Goal: Task Accomplishment & Management: Manage account settings

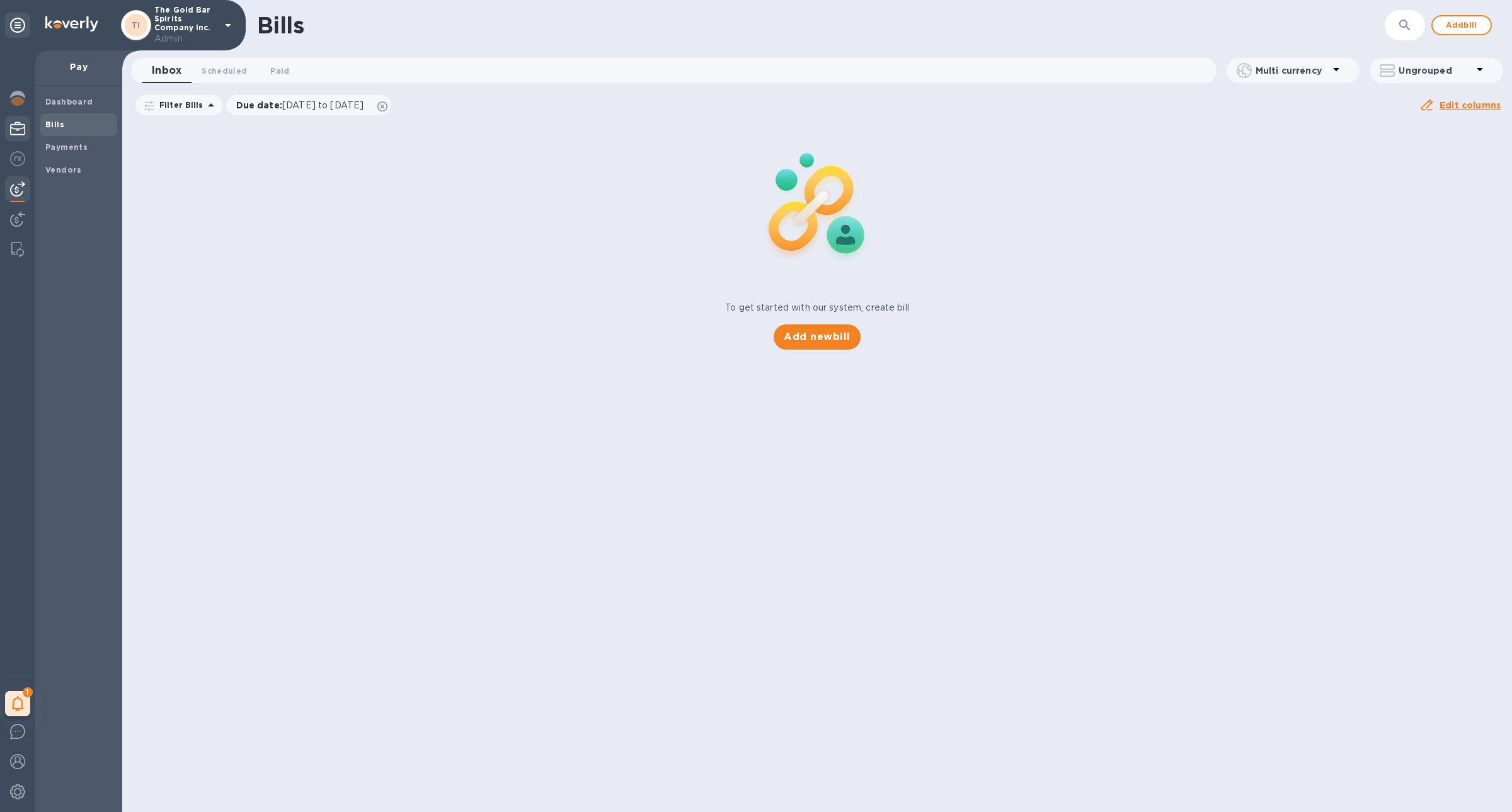
click at [27, 132] on div at bounding box center [17, 130] width 25 height 27
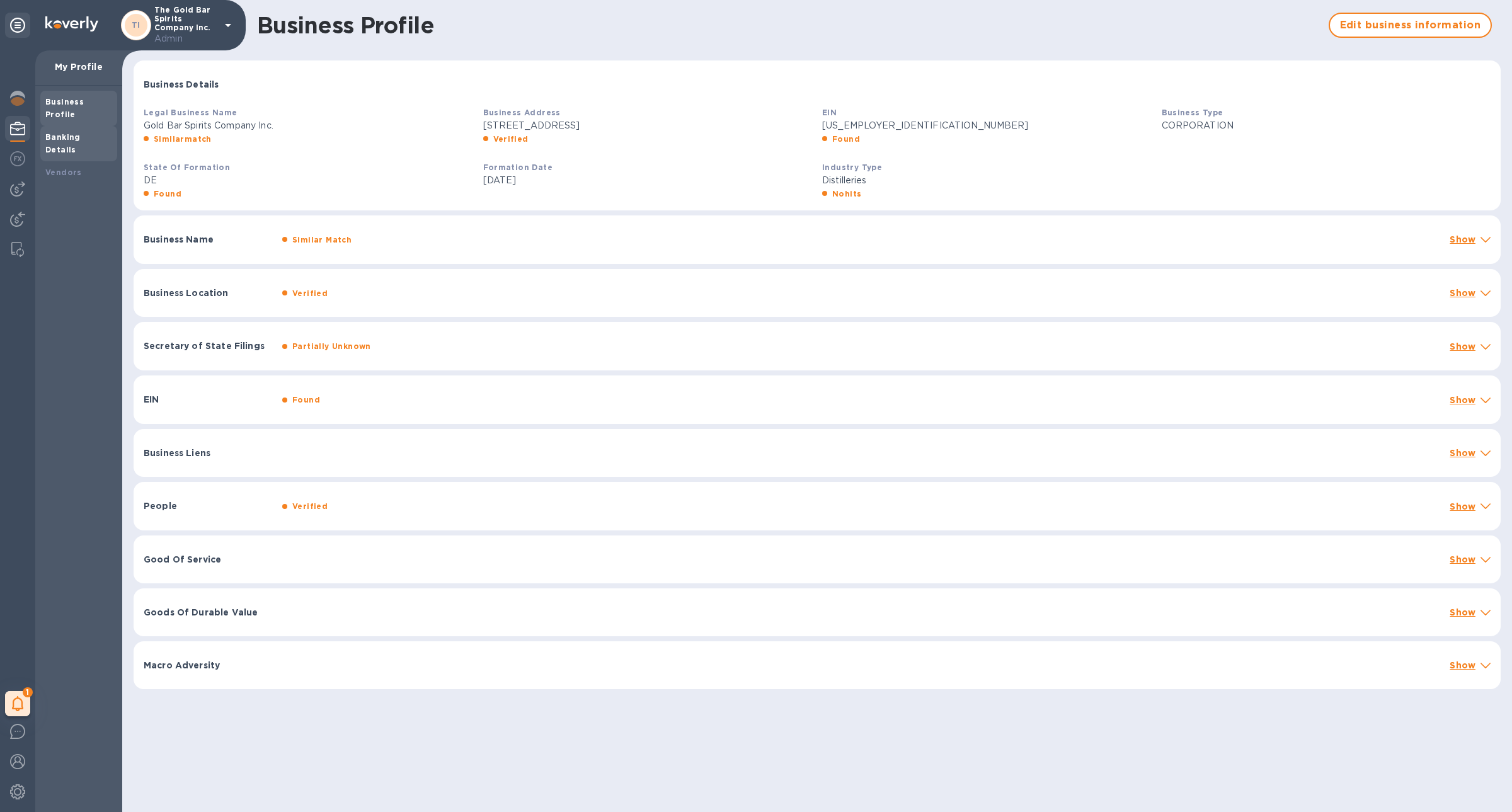
click at [64, 131] on div "Banking Details" at bounding box center [79, 143] width 77 height 35
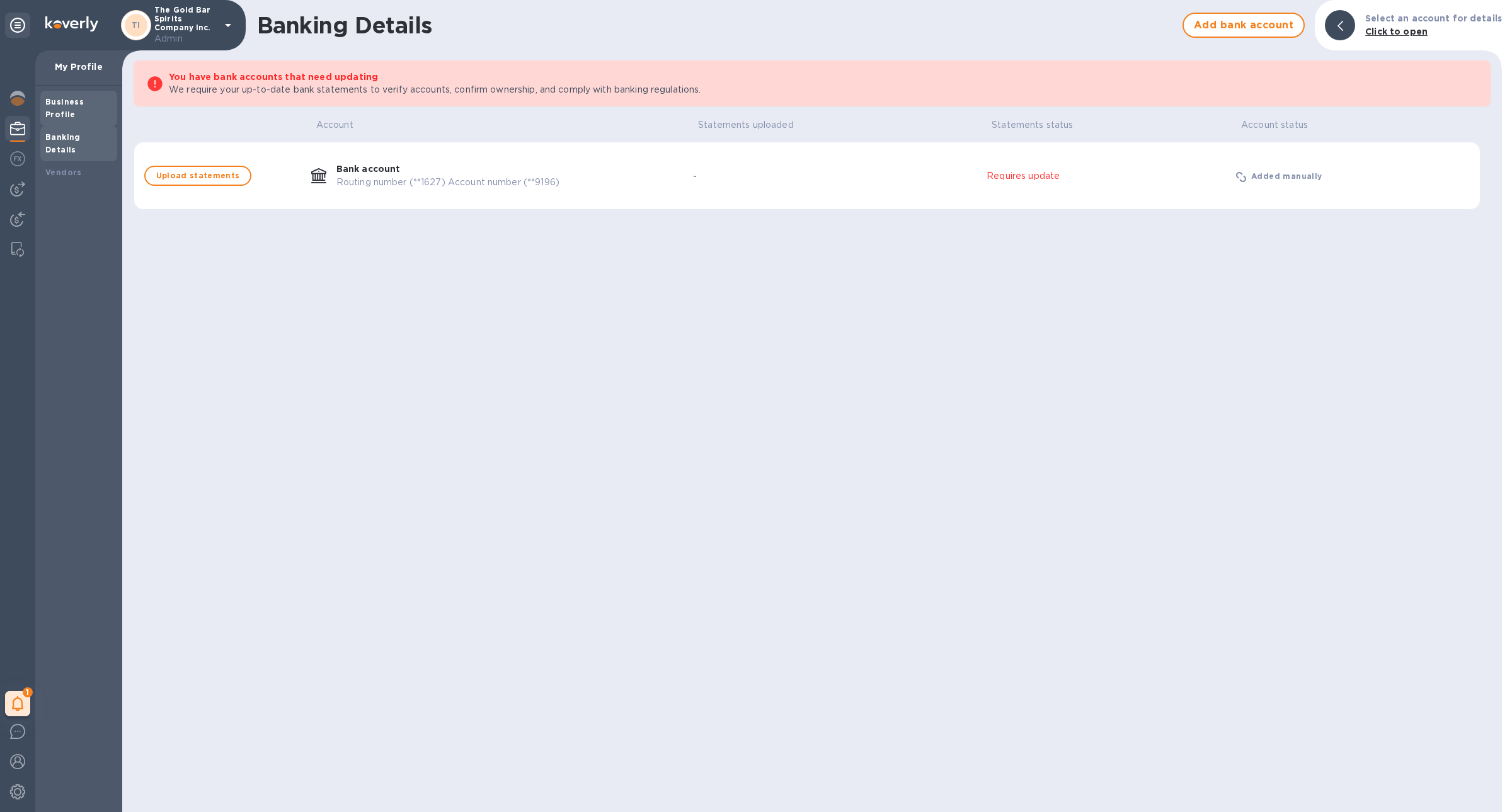
click at [73, 108] on div "Business Profile" at bounding box center [79, 108] width 77 height 35
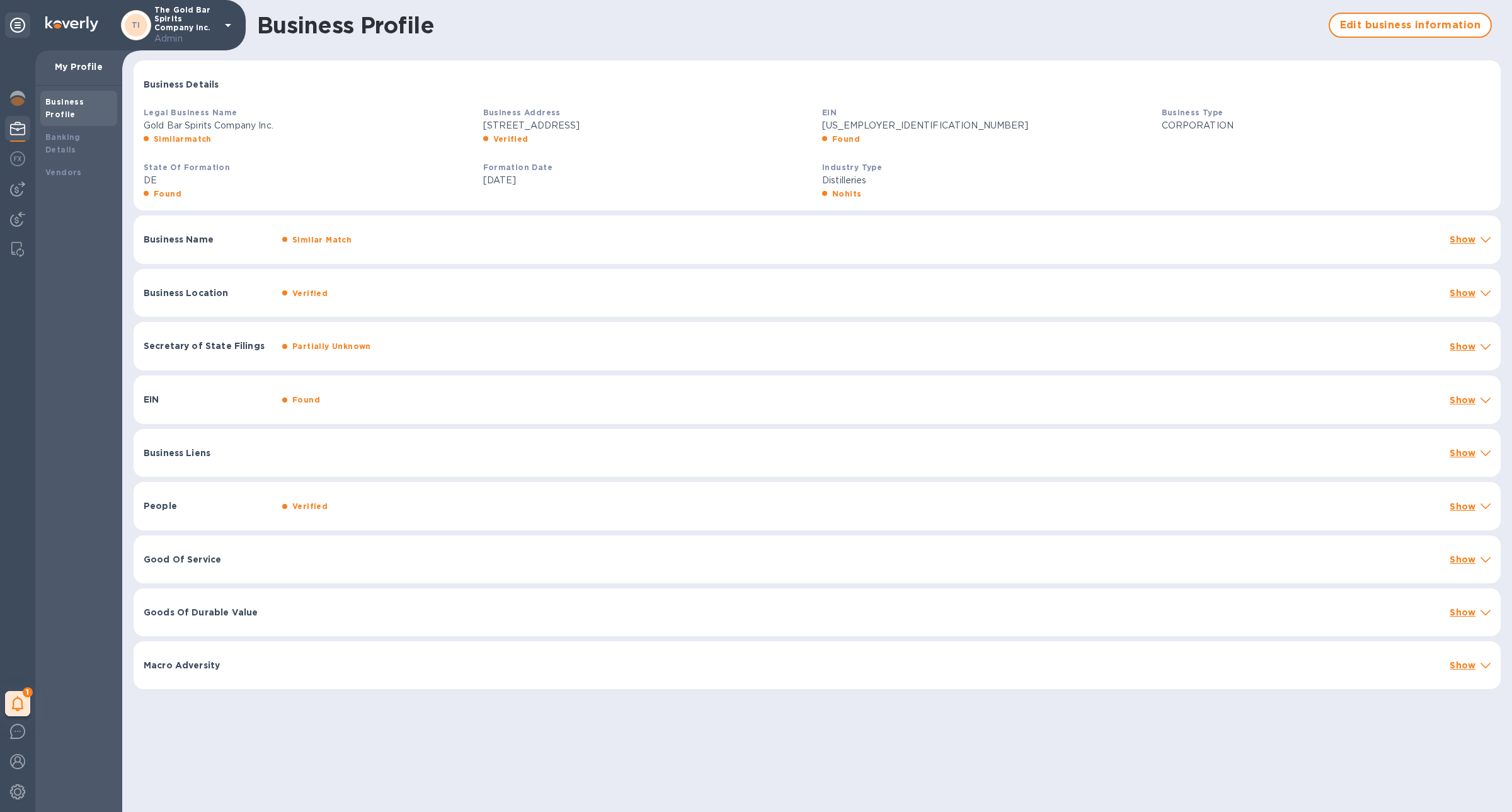
click at [218, 466] on div "Business Liens Show" at bounding box center [817, 453] width 1367 height 48
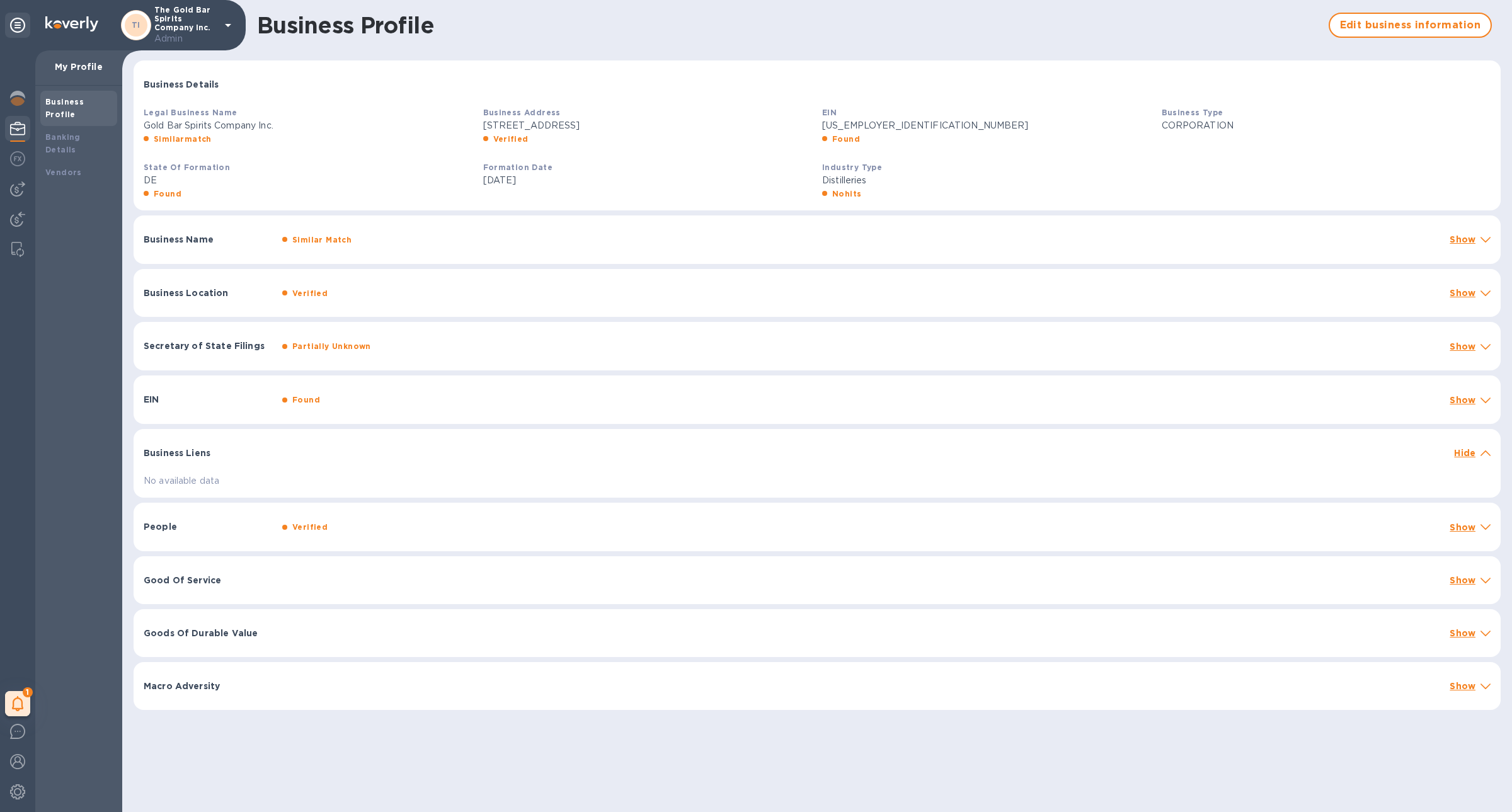
click at [222, 453] on p "Business Liens" at bounding box center [207, 453] width 128 height 12
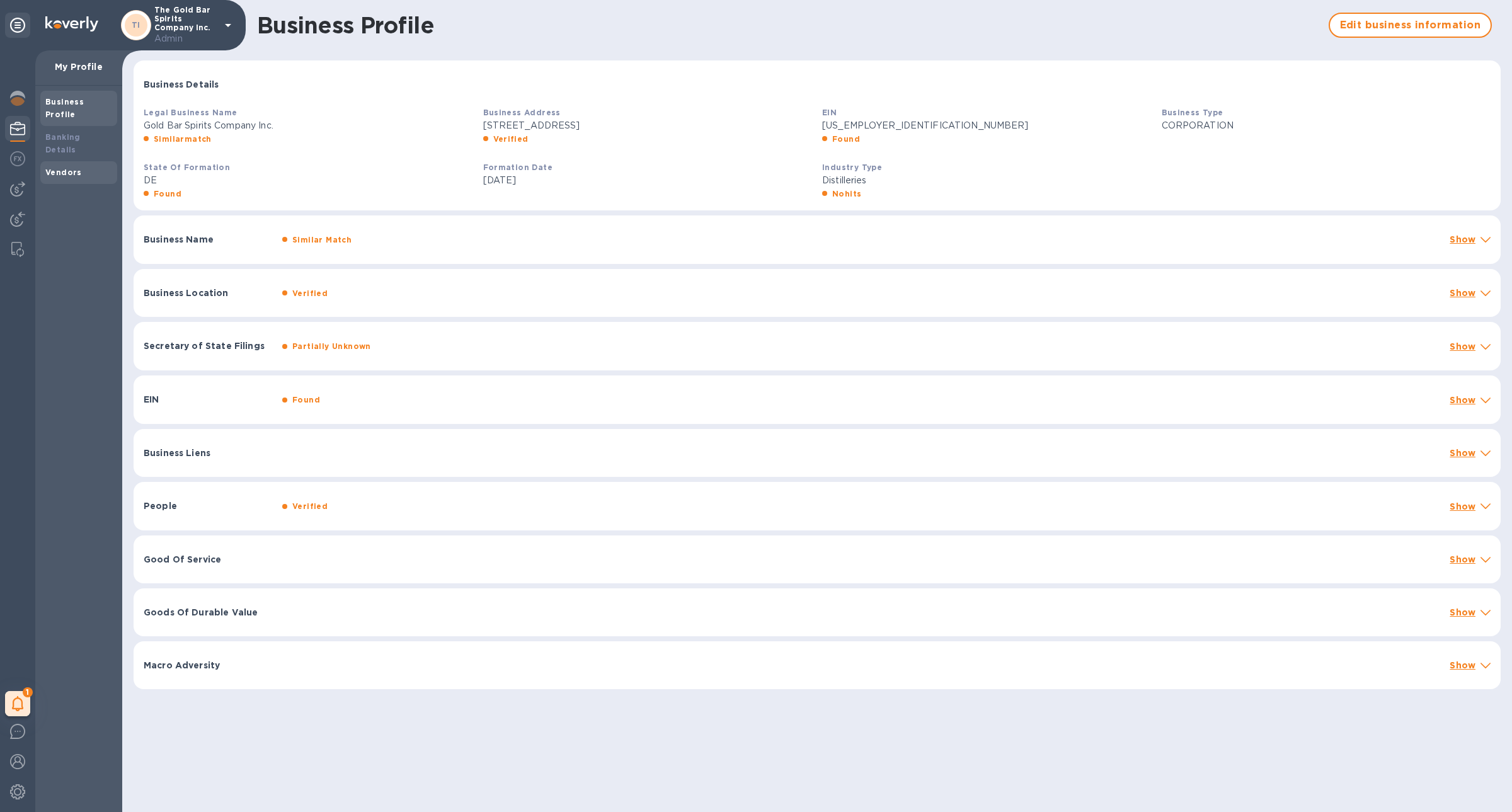
click at [80, 167] on div "Vendors" at bounding box center [78, 173] width 67 height 12
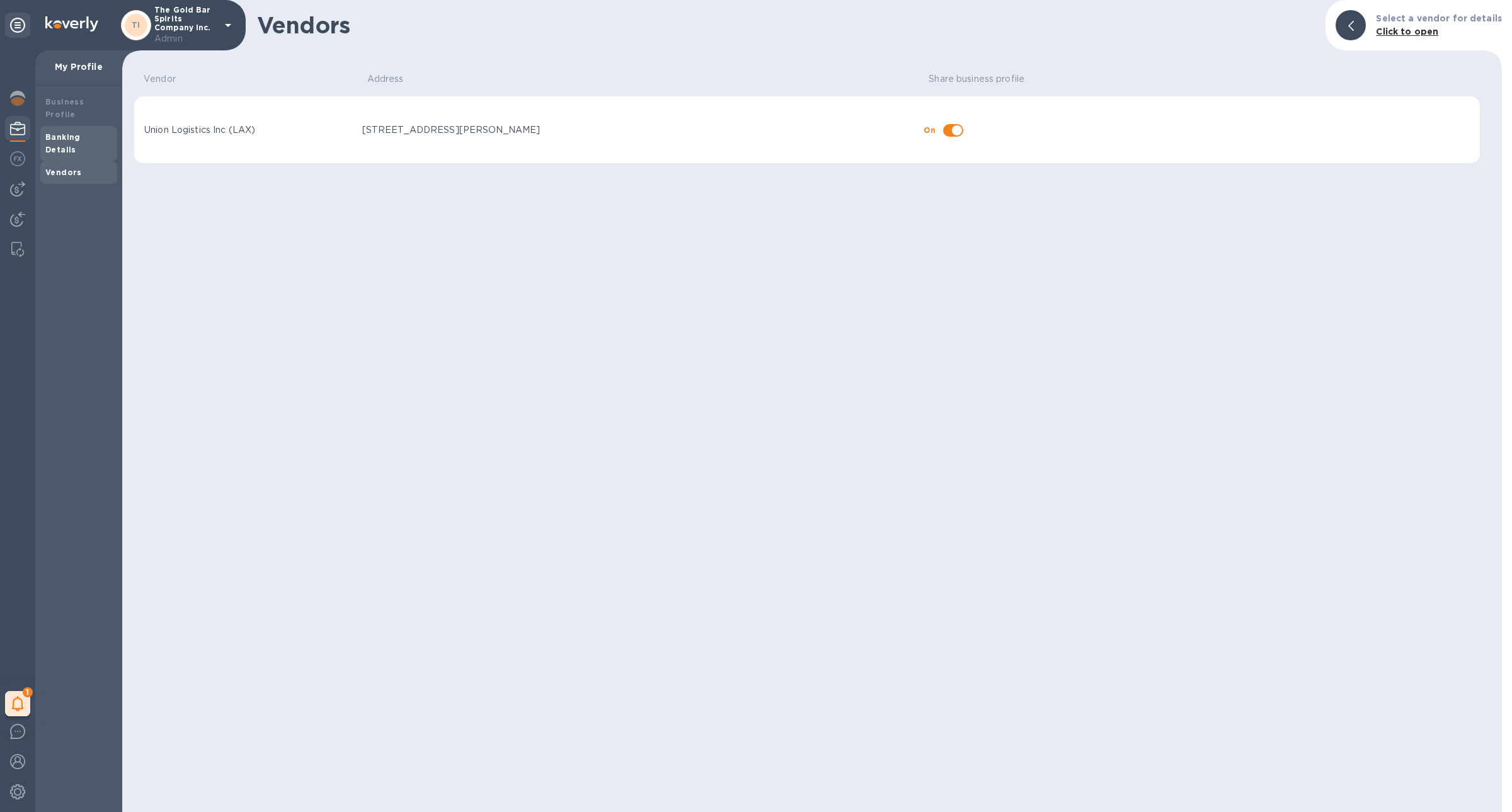
click at [81, 132] on b "Banking Details" at bounding box center [62, 143] width 35 height 22
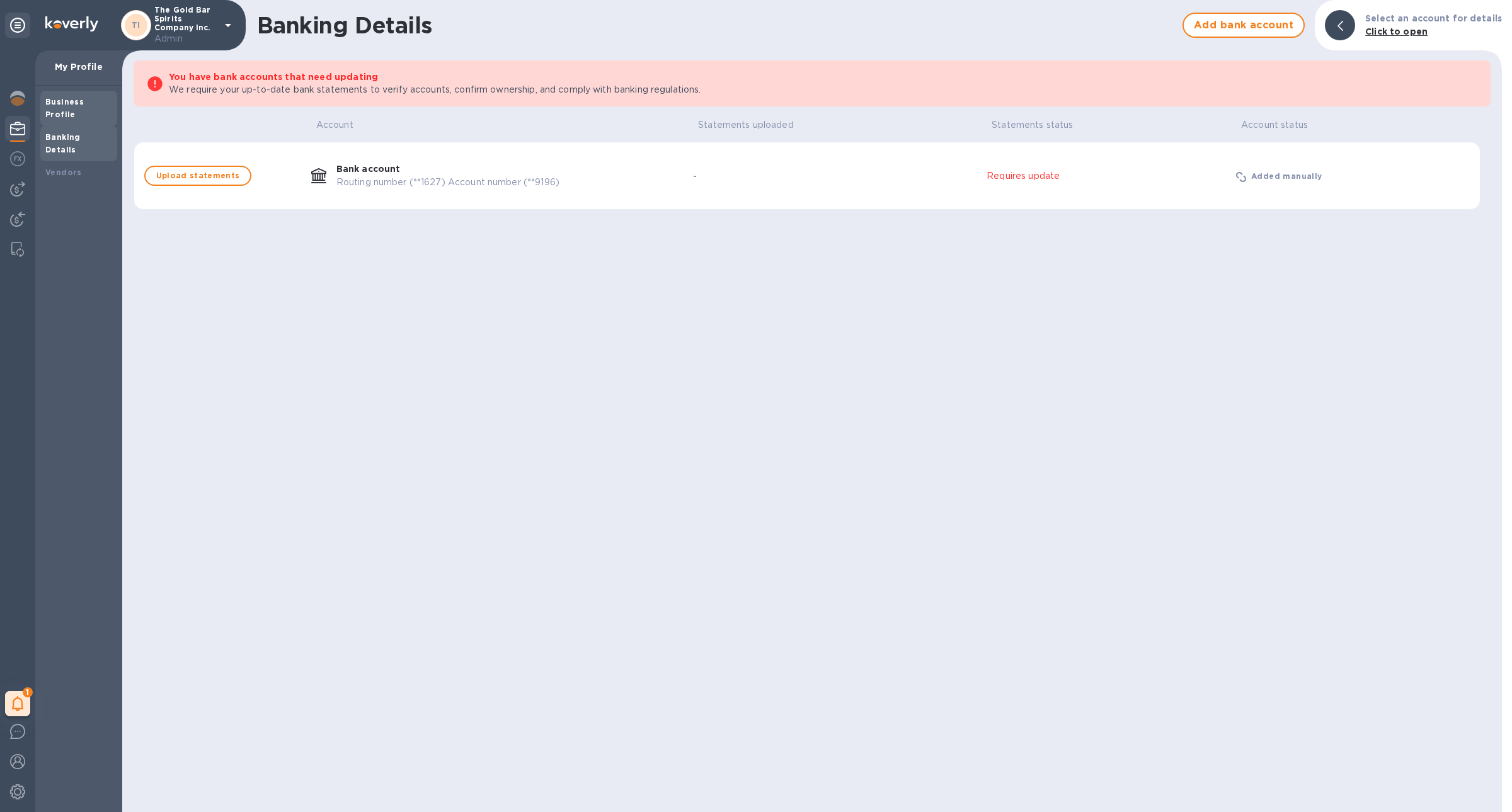
click at [92, 108] on div "Business Profile" at bounding box center [78, 108] width 67 height 25
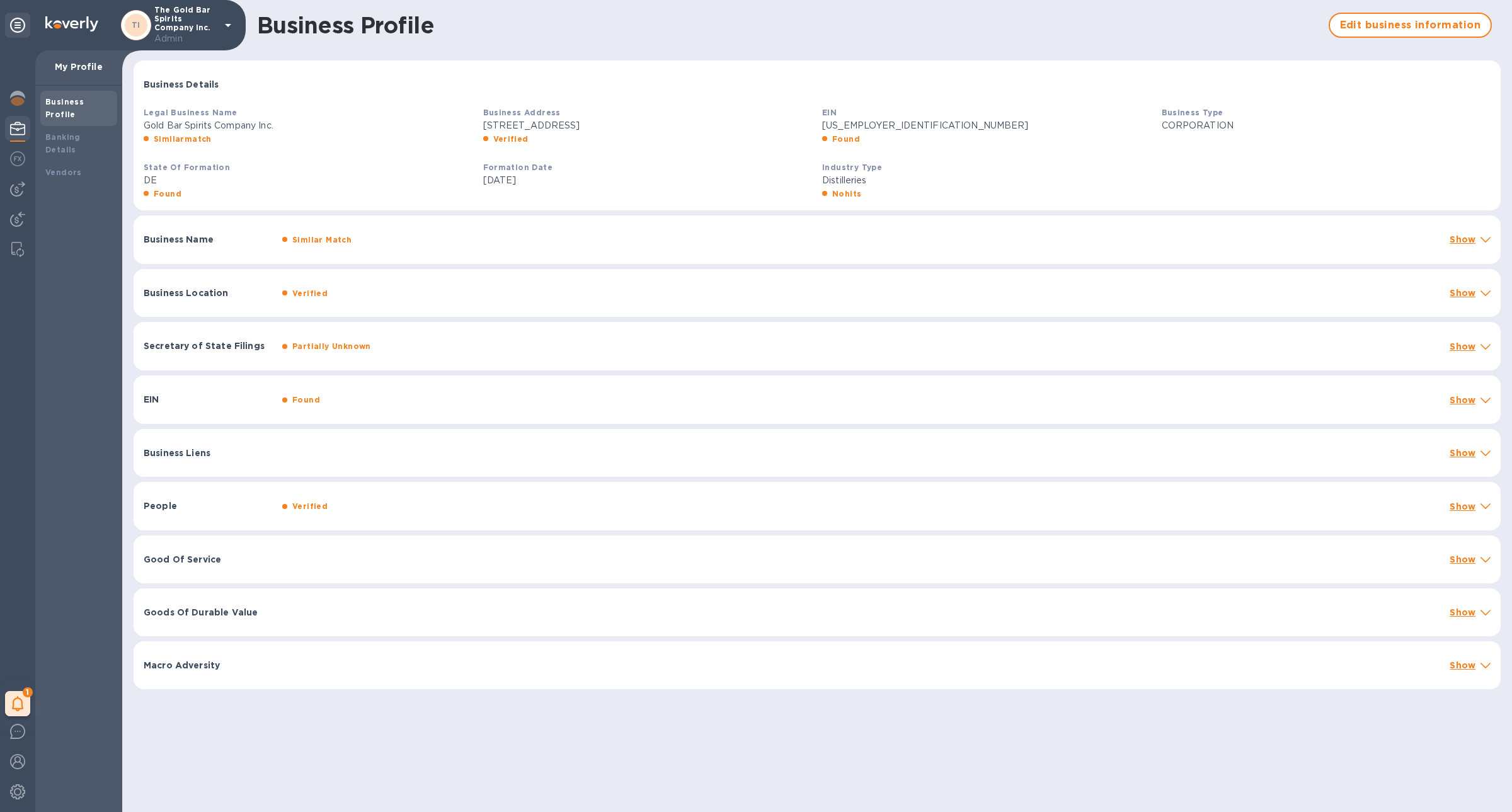
click at [377, 464] on div "Business Liens Show" at bounding box center [817, 453] width 1367 height 48
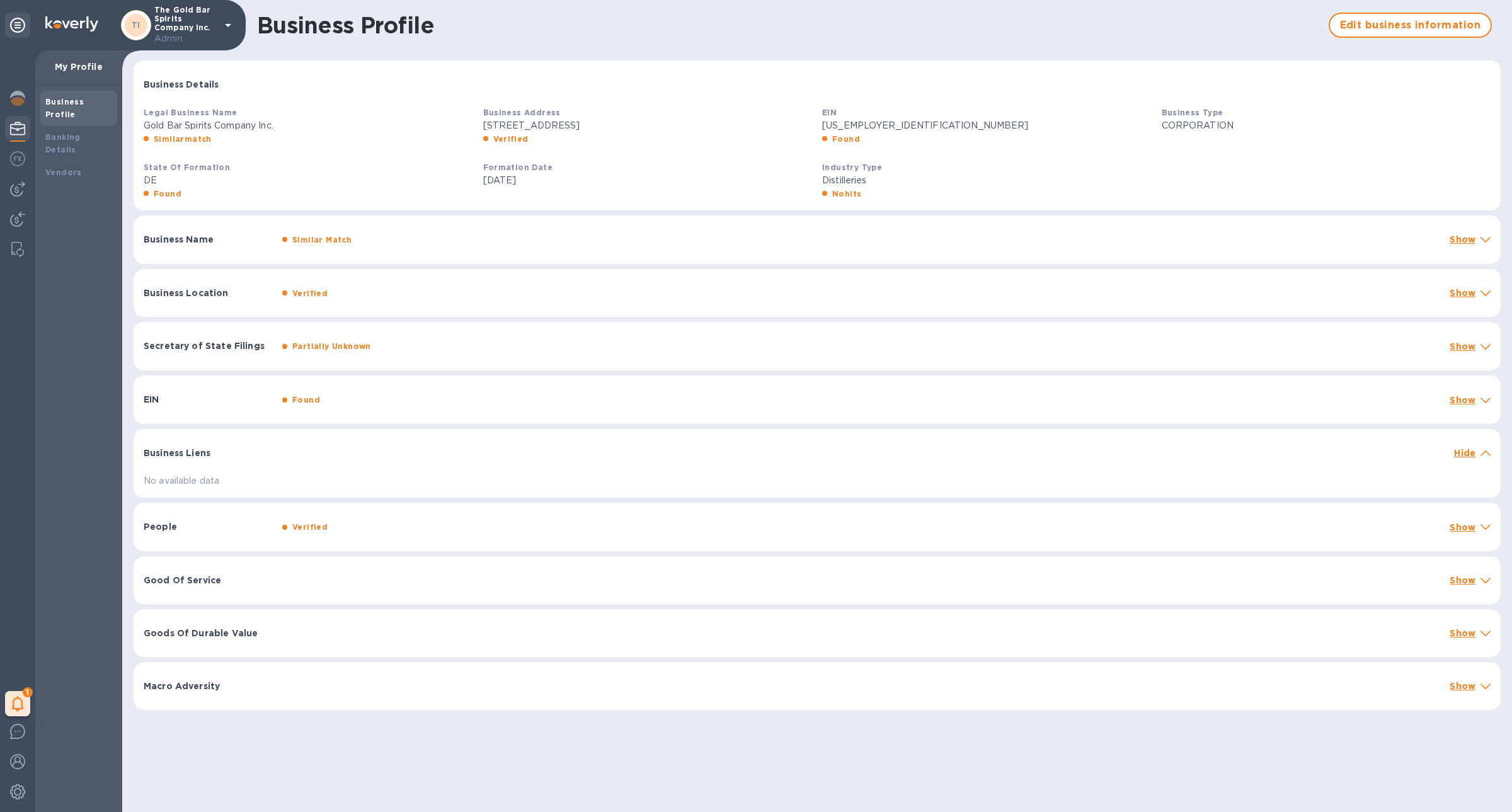
click at [377, 464] on div "Business Liens Hide" at bounding box center [817, 449] width 1367 height 40
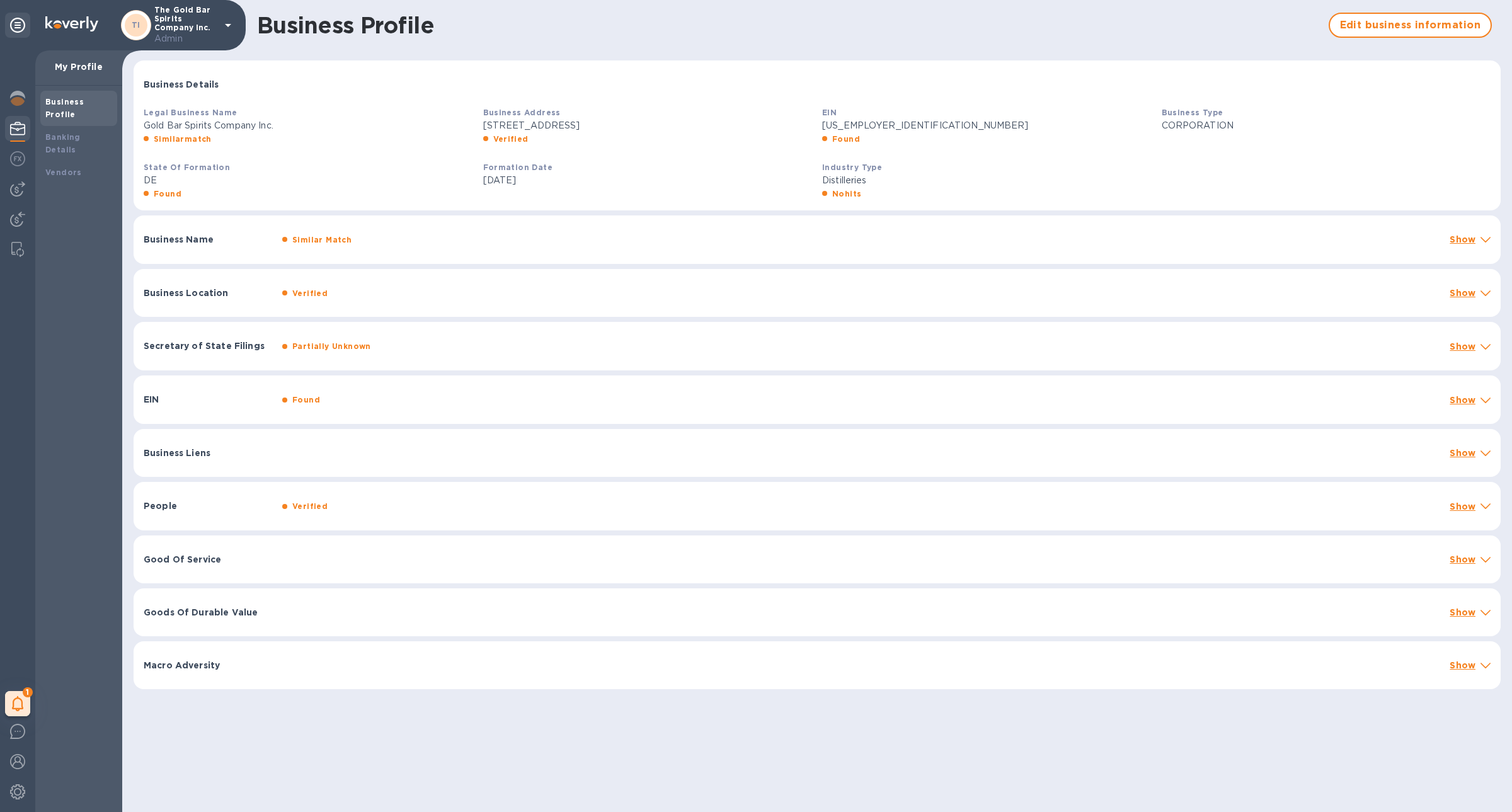
click at [377, 464] on div "Business Liens Show" at bounding box center [817, 453] width 1367 height 48
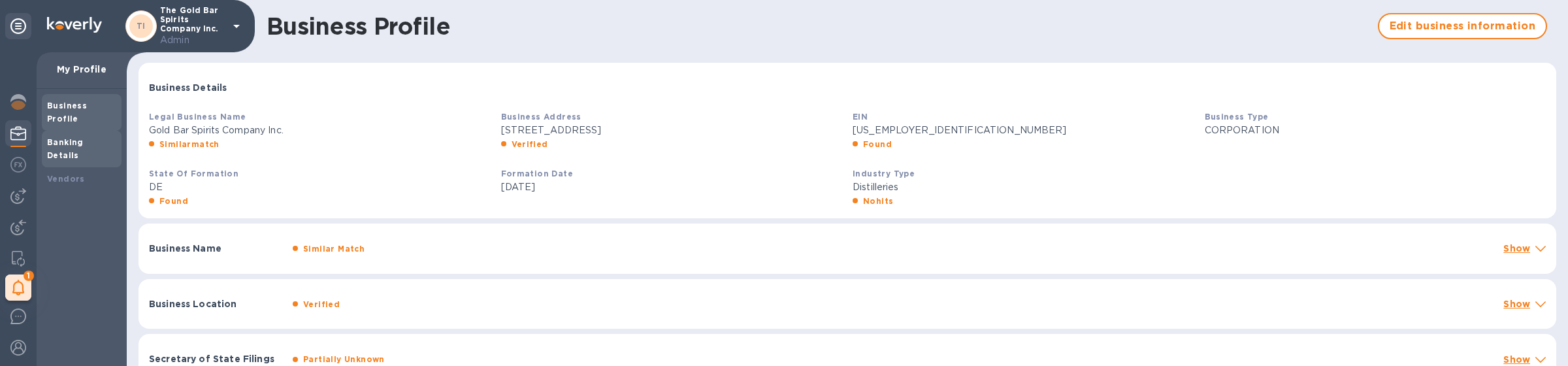
click at [84, 137] on b "Banking Details" at bounding box center [65, 149] width 36 height 23
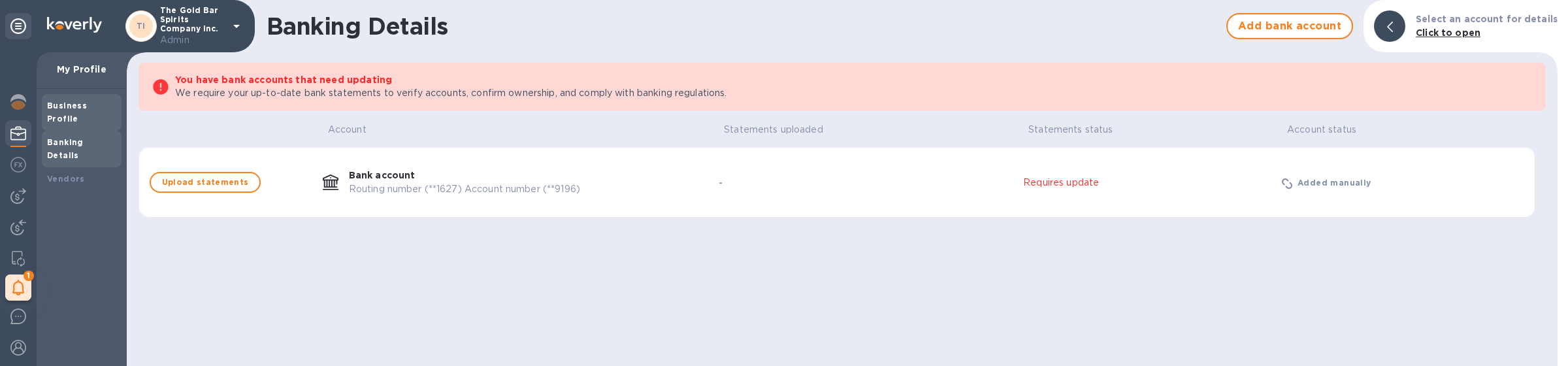
click at [98, 100] on div "Business Profile" at bounding box center [81, 113] width 69 height 26
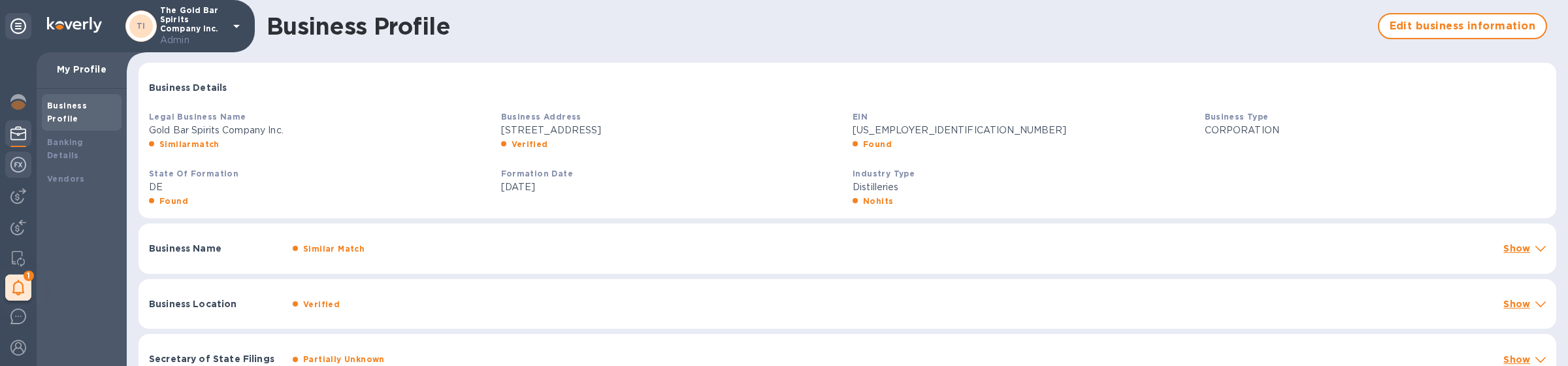
click at [19, 171] on img at bounding box center [18, 164] width 16 height 16
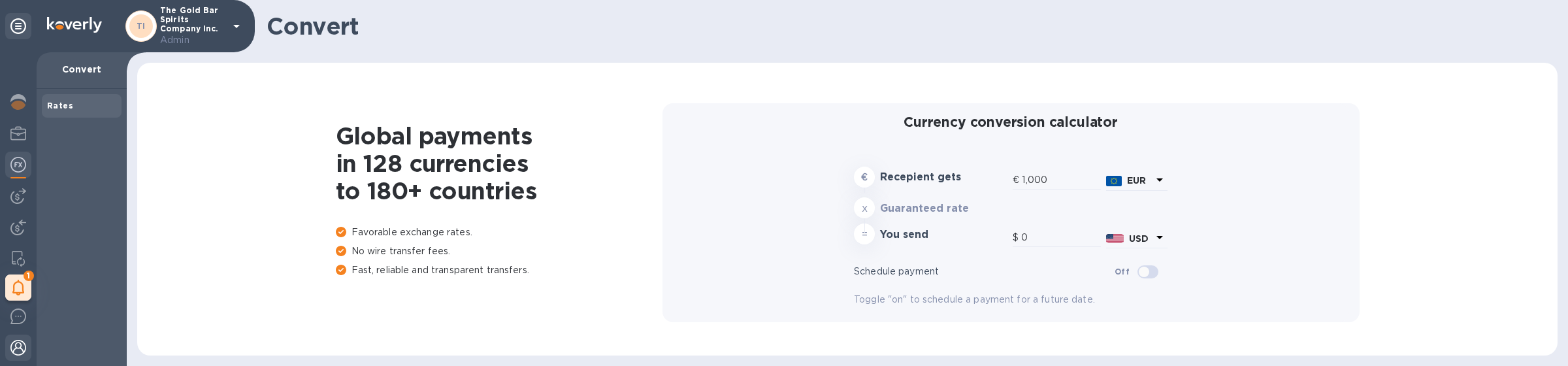
type input "1,178.68"
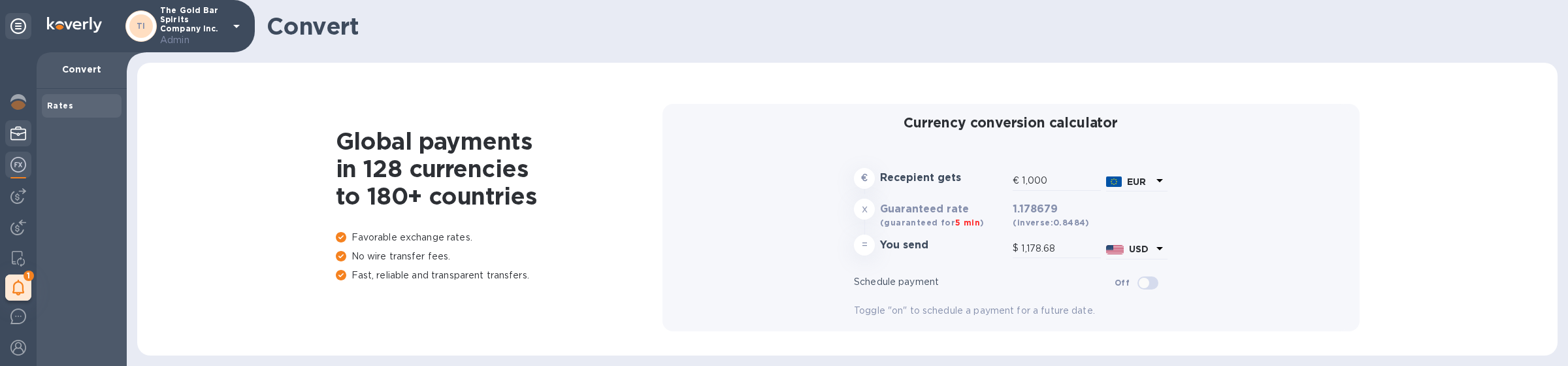
click at [24, 145] on div at bounding box center [18, 135] width 26 height 28
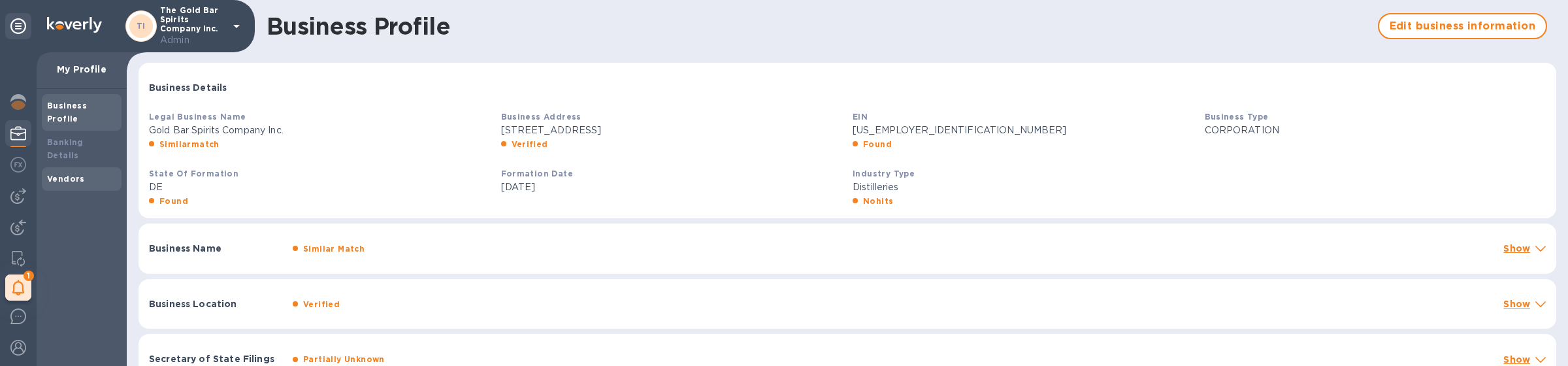
click at [85, 173] on div "Vendors" at bounding box center [81, 179] width 69 height 13
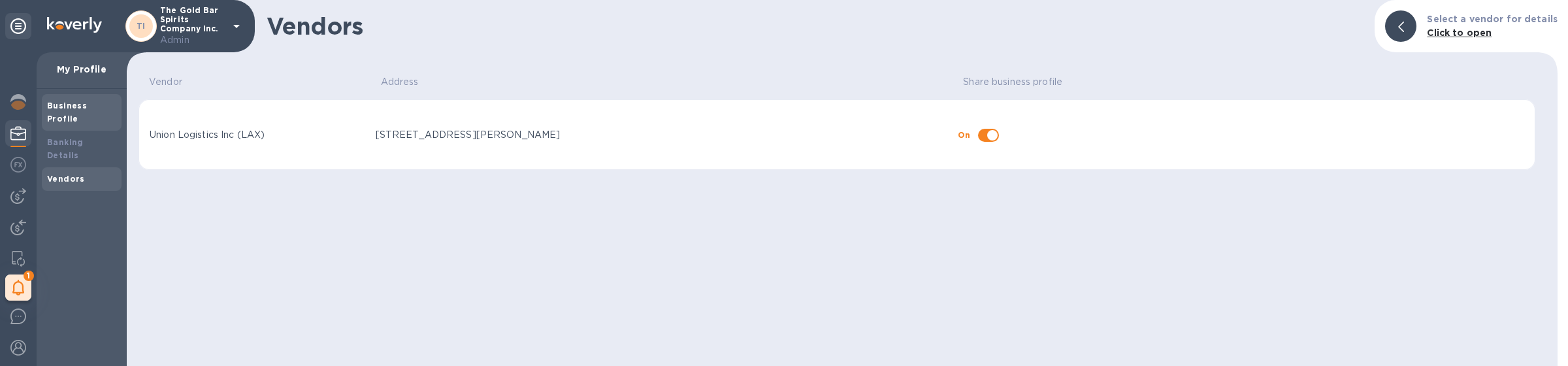
click at [101, 110] on div "Business Profile" at bounding box center [81, 113] width 69 height 26
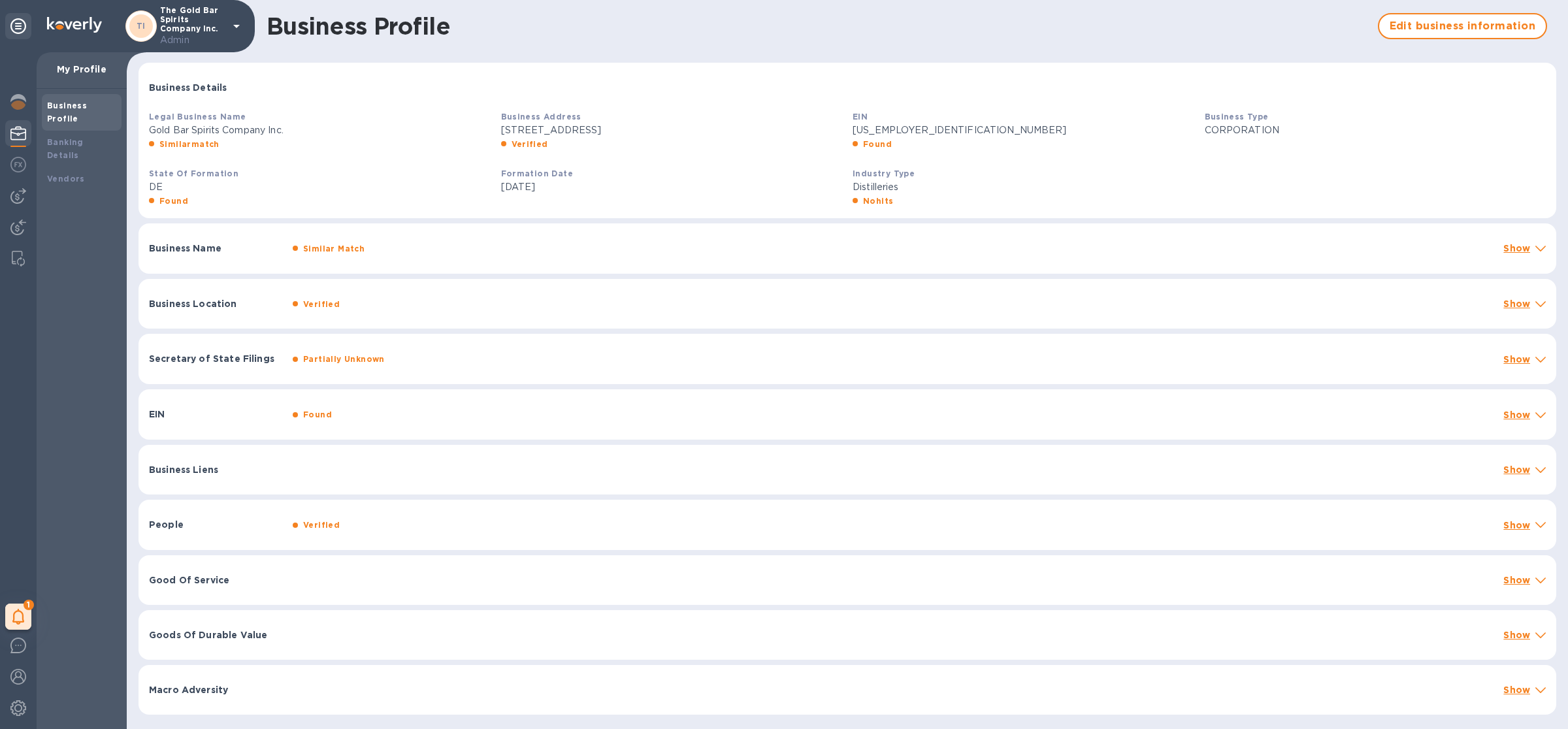
click at [512, 366] on div "People Verified Show" at bounding box center [848, 525] width 1418 height 50
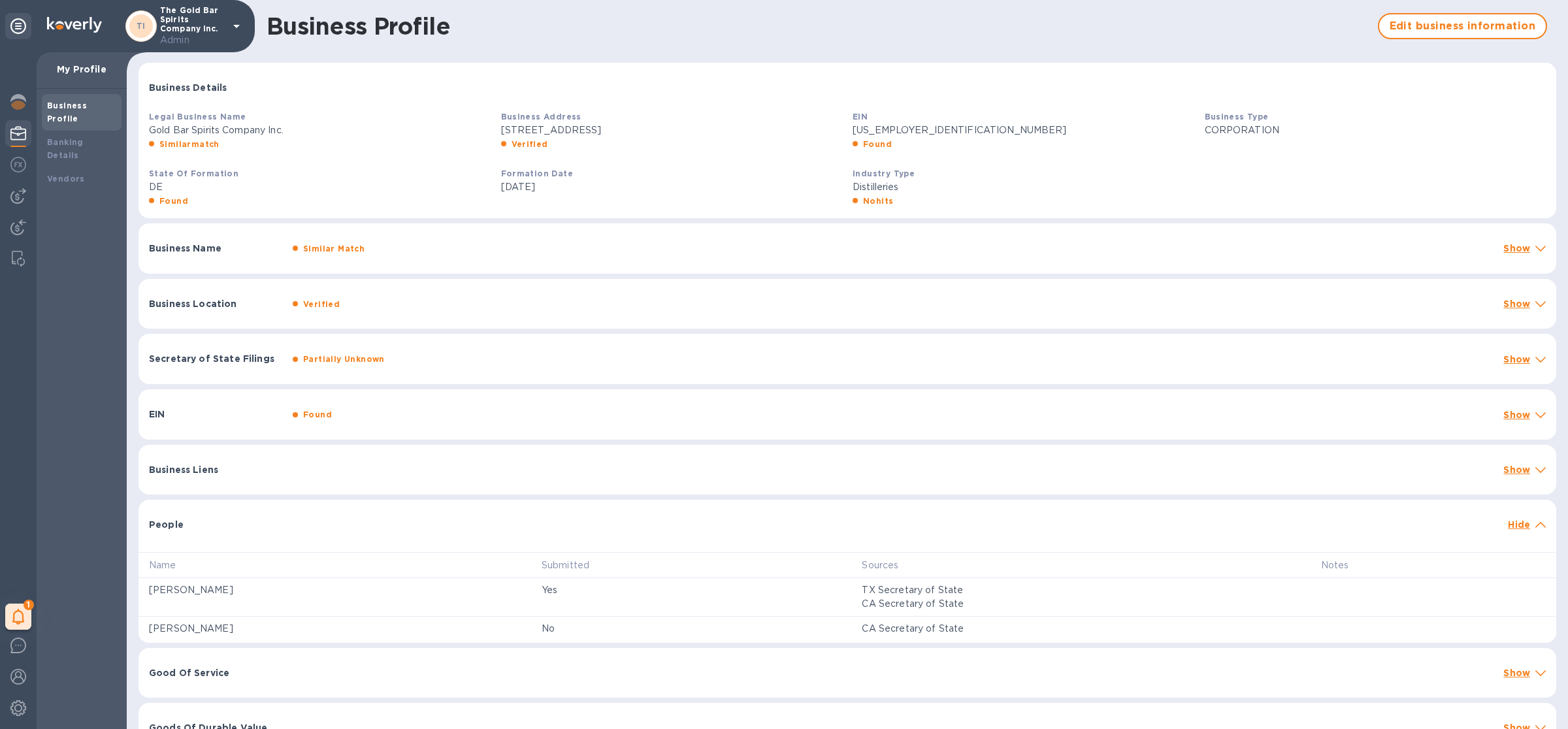
click at [512, 366] on div "People Hide" at bounding box center [848, 521] width 1418 height 42
